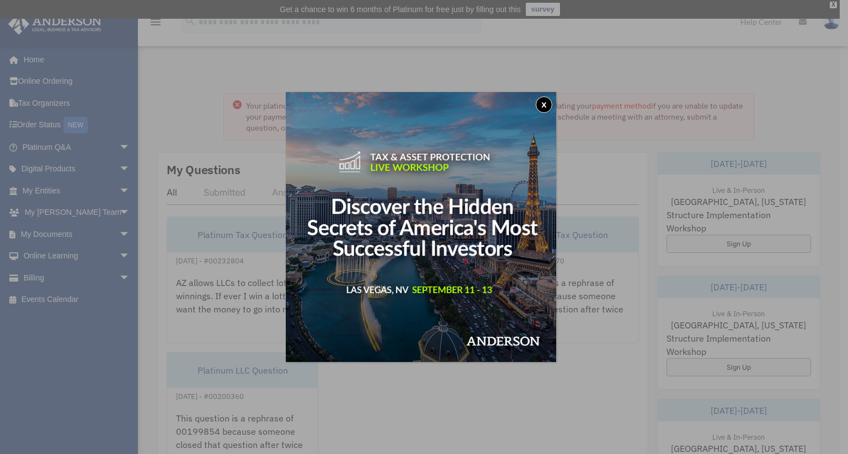
click at [545, 101] on button "x" at bounding box center [544, 105] width 17 height 17
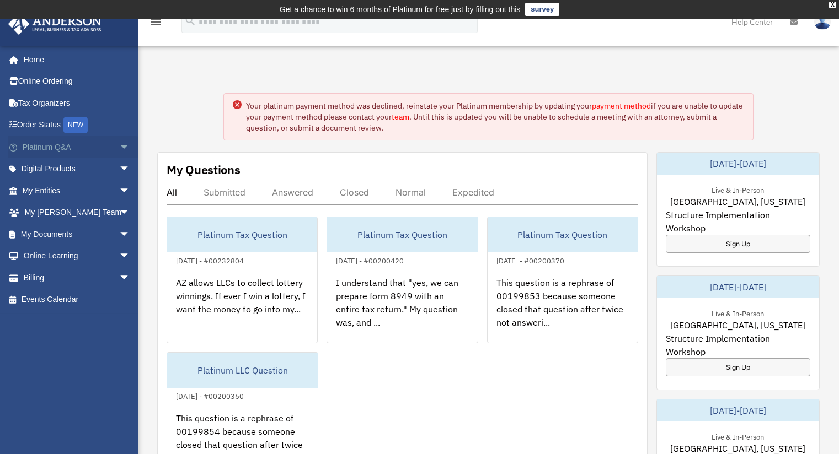
click at [50, 148] on link "Platinum Q&A arrow_drop_down" at bounding box center [77, 147] width 139 height 22
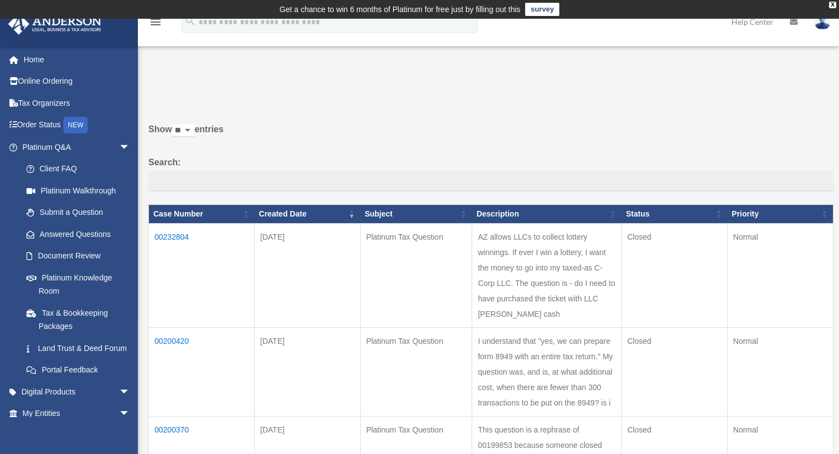
scroll to position [55, 0]
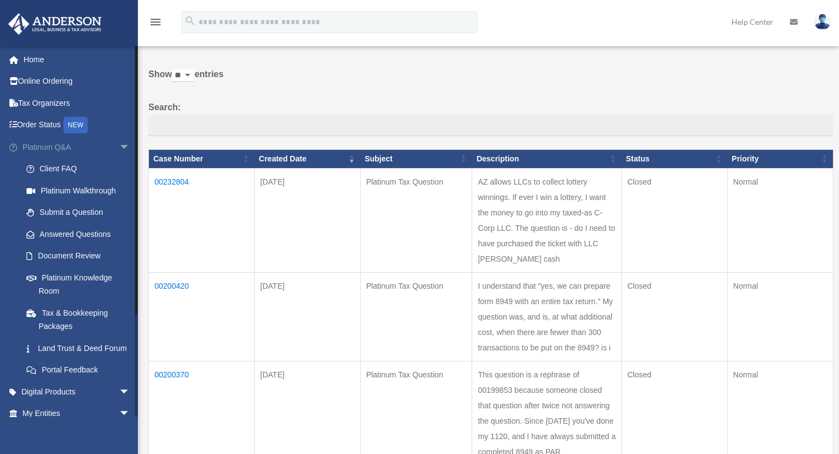
click at [119, 147] on span "arrow_drop_down" at bounding box center [130, 147] width 22 height 23
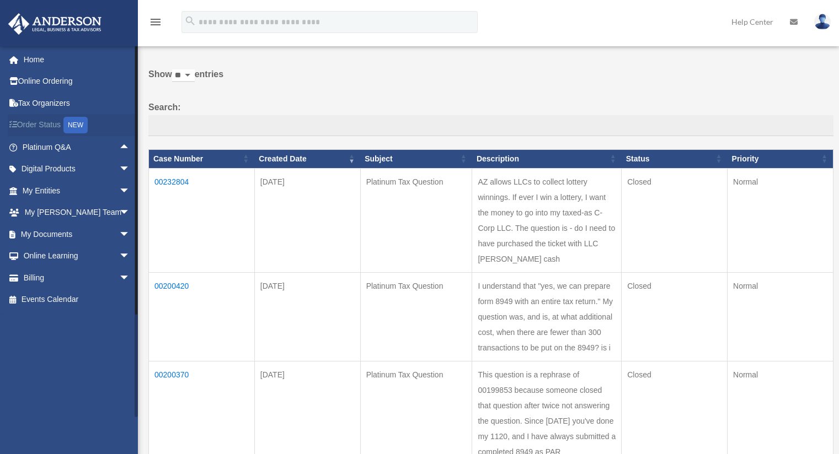
click at [52, 124] on link "Order Status NEW" at bounding box center [77, 125] width 139 height 23
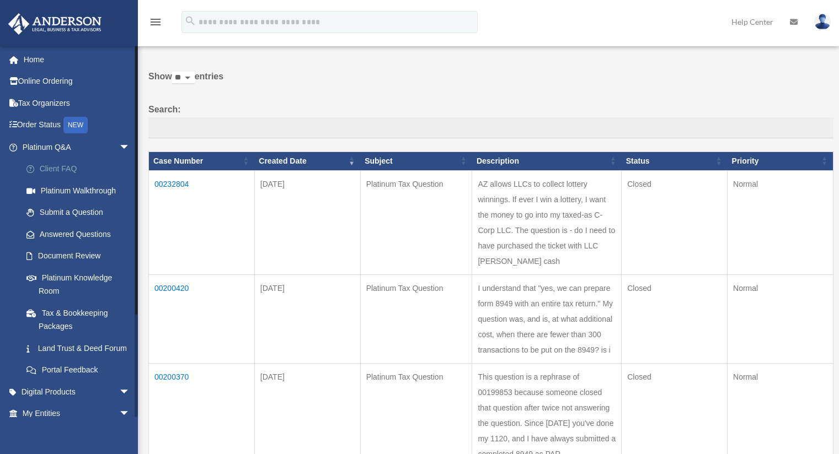
scroll to position [55, 0]
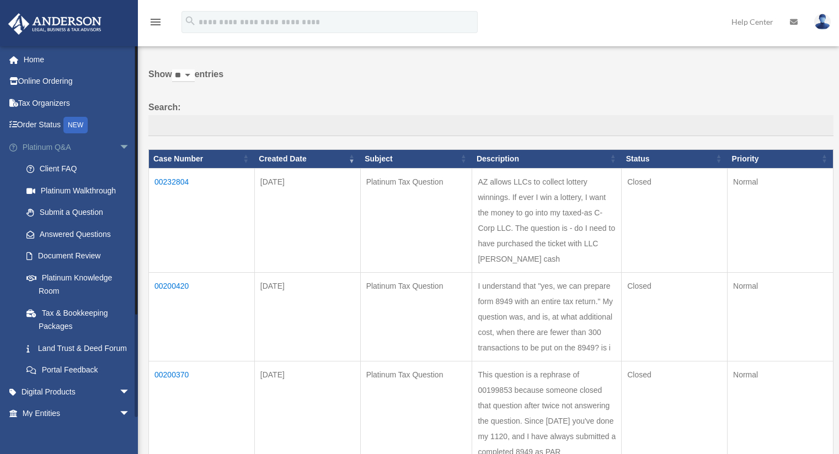
click at [119, 148] on span "arrow_drop_down" at bounding box center [130, 147] width 22 height 23
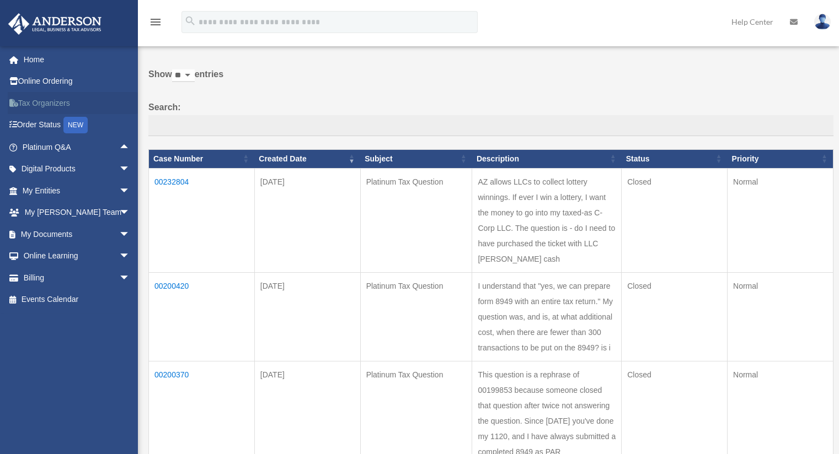
click at [33, 104] on link "Tax Organizers" at bounding box center [77, 103] width 139 height 22
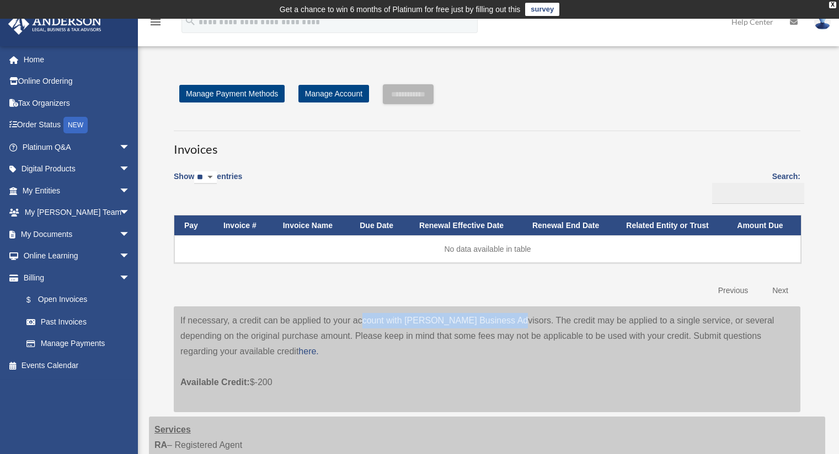
drag, startPoint x: 287, startPoint y: 317, endPoint x: 425, endPoint y: 325, distance: 137.5
click at [425, 325] on div "If necessary, a credit can be applied to your account with [PERSON_NAME] Busine…" at bounding box center [487, 360] width 627 height 106
click at [824, 25] on img at bounding box center [822, 22] width 17 height 16
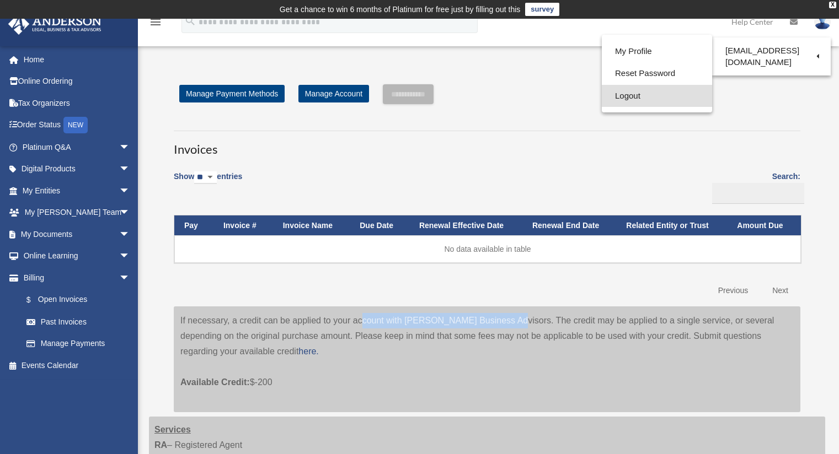
click at [615, 96] on link "Logout" at bounding box center [657, 96] width 110 height 23
